Goal: Information Seeking & Learning: Learn about a topic

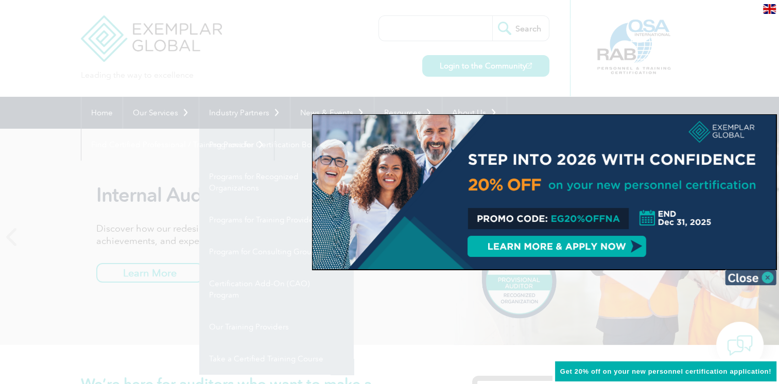
click at [771, 277] on img at bounding box center [750, 277] width 51 height 15
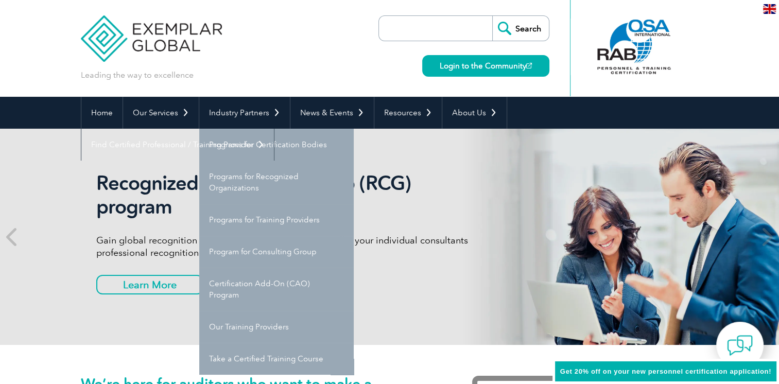
click at [271, 73] on div "Leading the way to excellence Search" at bounding box center [390, 48] width 618 height 97
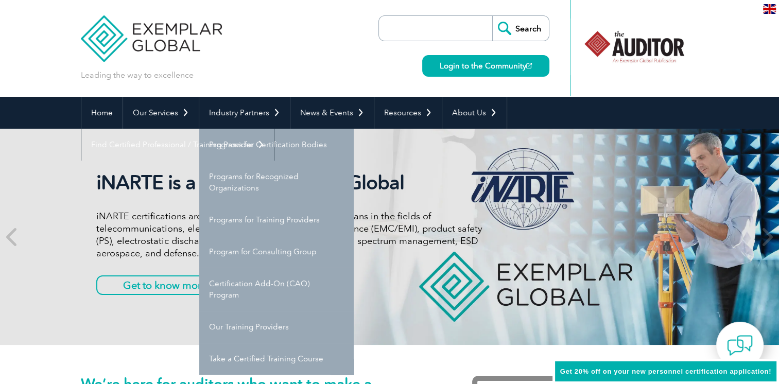
click at [44, 63] on header "Leading the way to excellence Search" at bounding box center [389, 48] width 779 height 97
click at [284, 70] on div "Leading the way to excellence Search" at bounding box center [390, 48] width 618 height 97
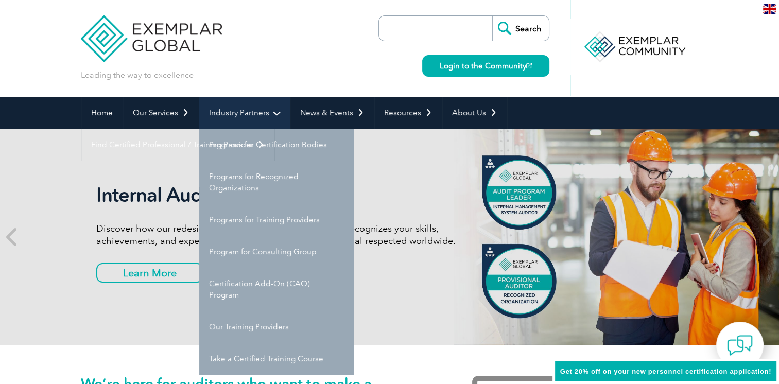
click at [281, 111] on link "Industry Partners" at bounding box center [244, 113] width 91 height 32
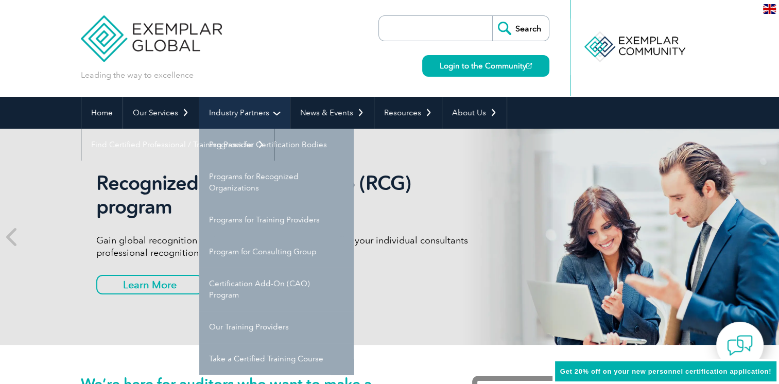
click at [271, 111] on link "Industry Partners" at bounding box center [244, 113] width 91 height 32
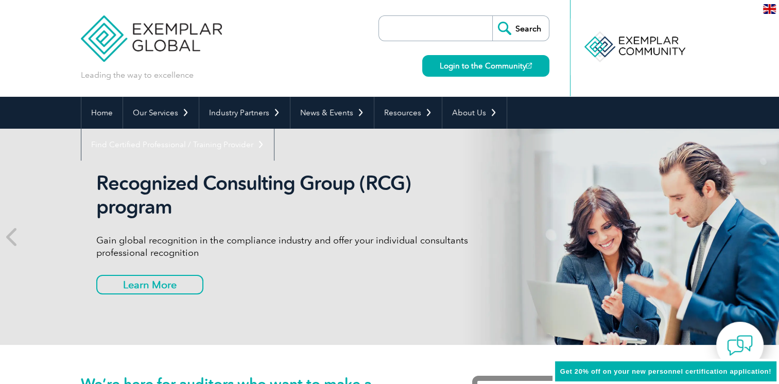
click at [290, 71] on div "Leading the way to excellence Search" at bounding box center [390, 48] width 618 height 97
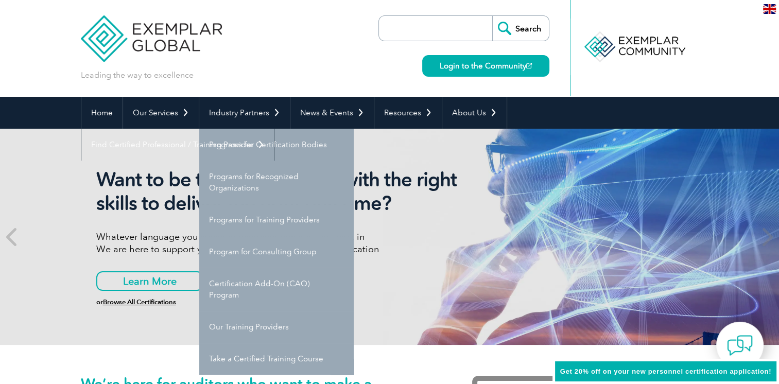
click at [247, 382] on h1 "We’re here for auditors who want to make a difference" at bounding box center [261, 391] width 360 height 31
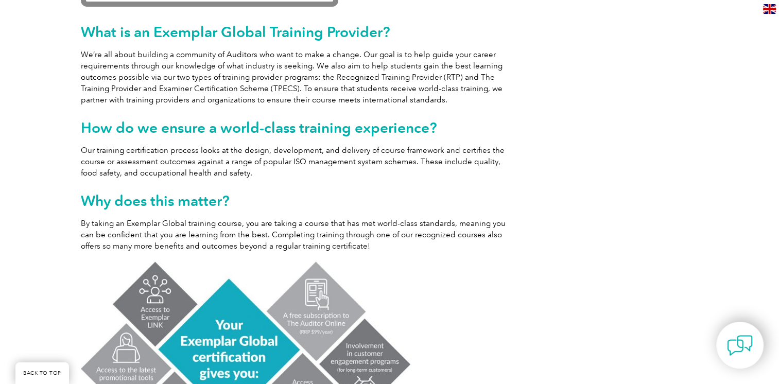
scroll to position [463, 0]
